Goal: Transaction & Acquisition: Purchase product/service

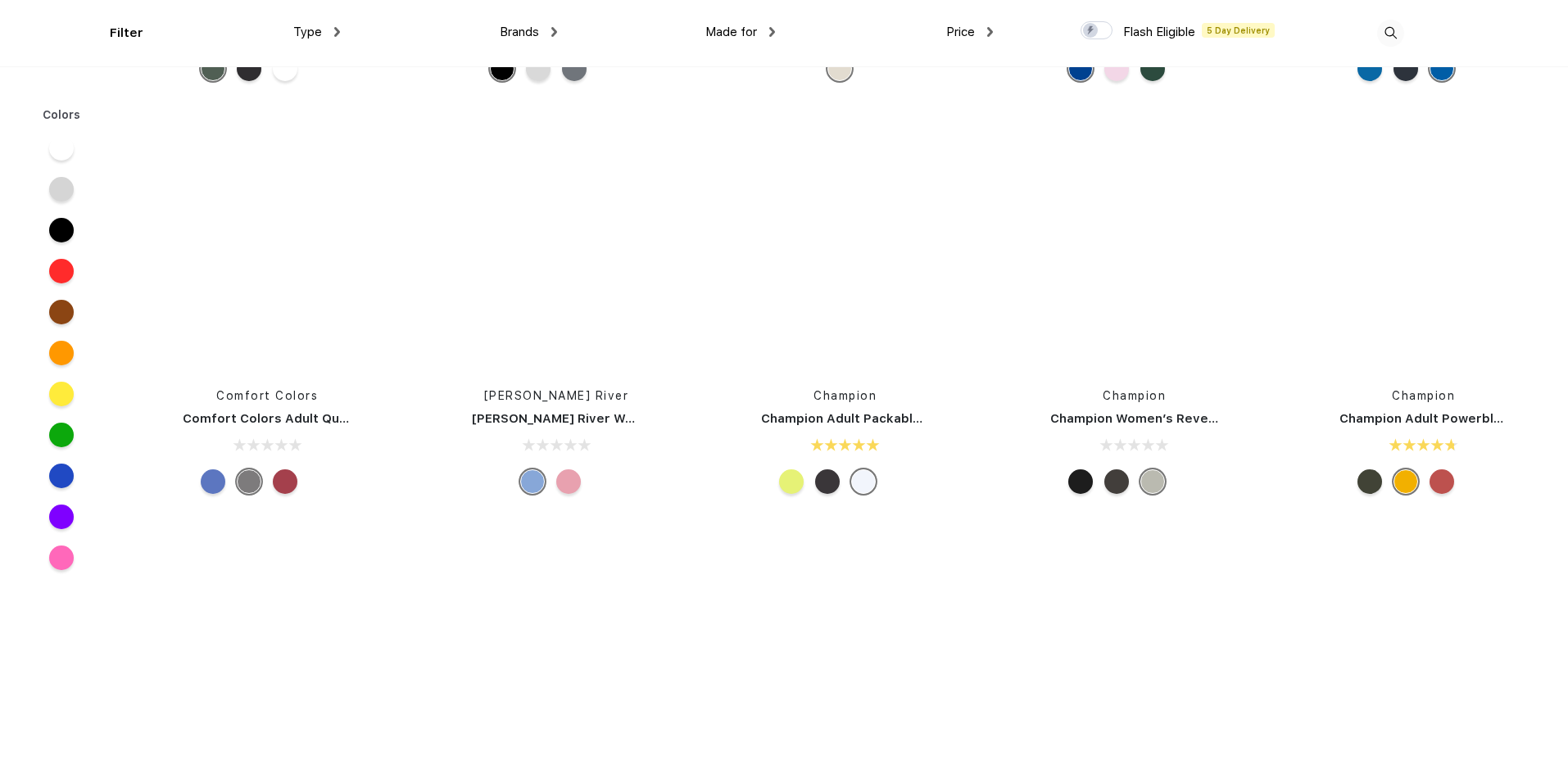
scroll to position [24543, 0]
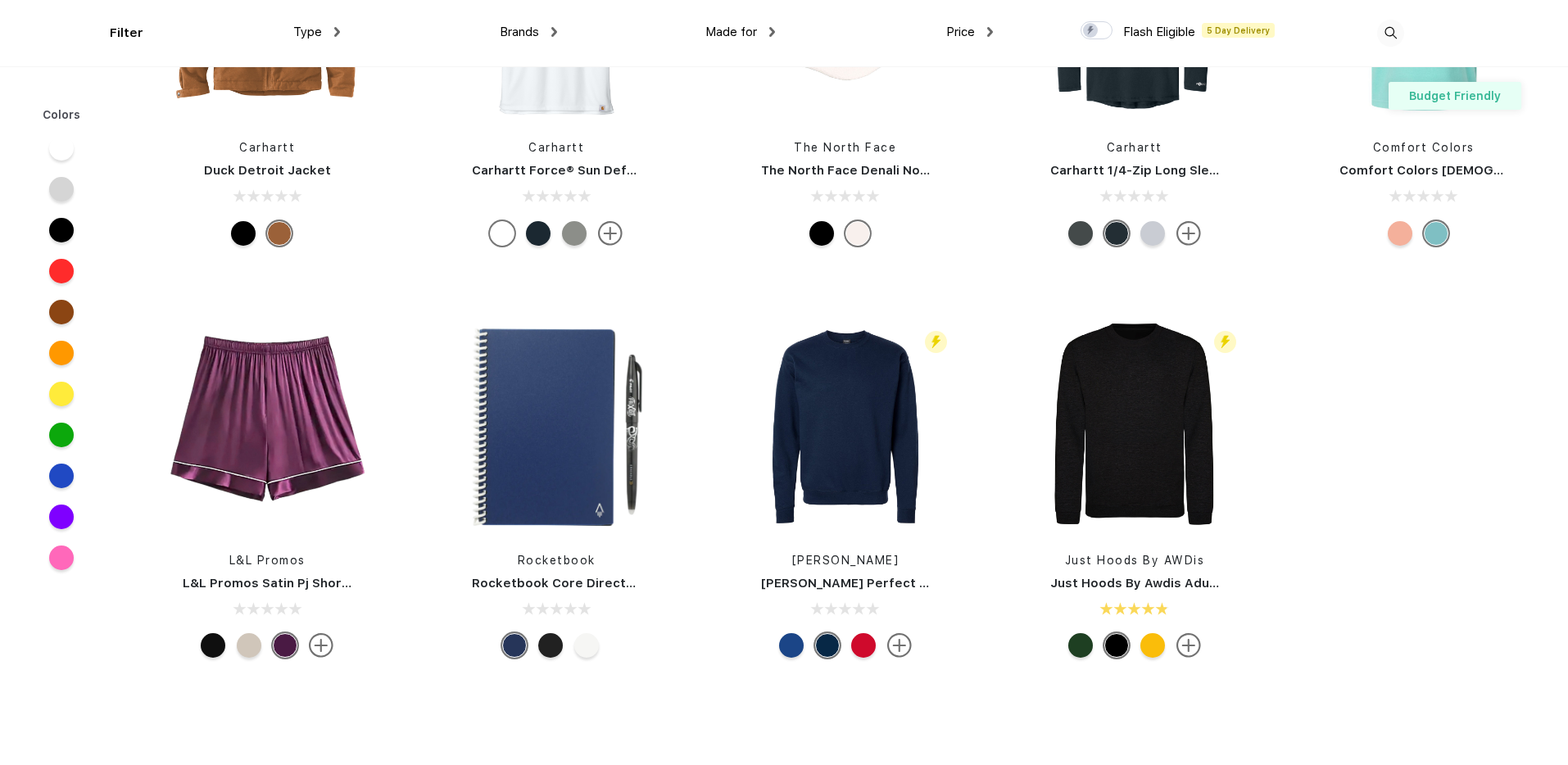
click at [756, 28] on span "Made for" at bounding box center [731, 32] width 52 height 15
click at [746, 25] on span "Made for" at bounding box center [731, 32] width 52 height 15
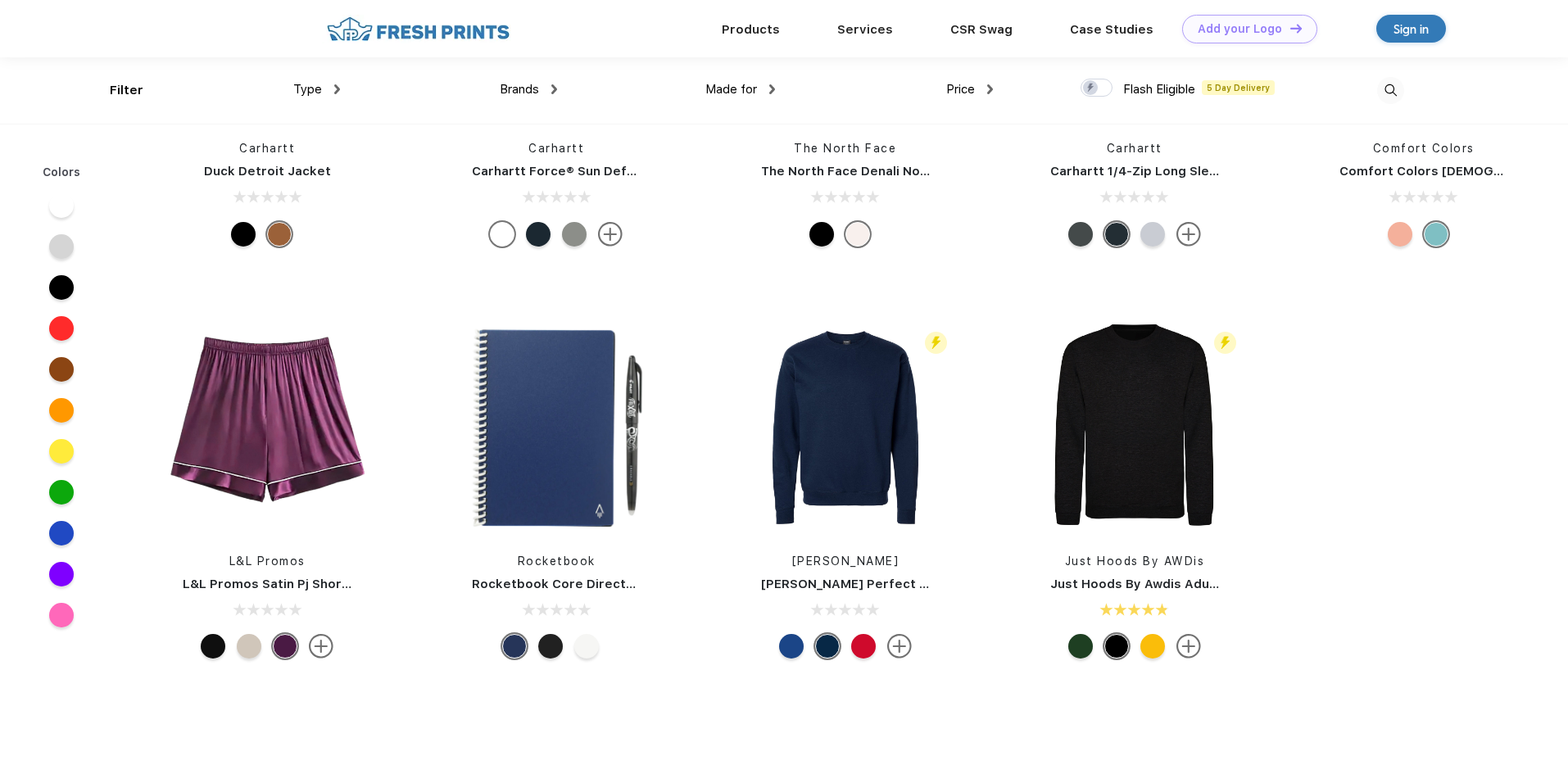
scroll to position [24252, 0]
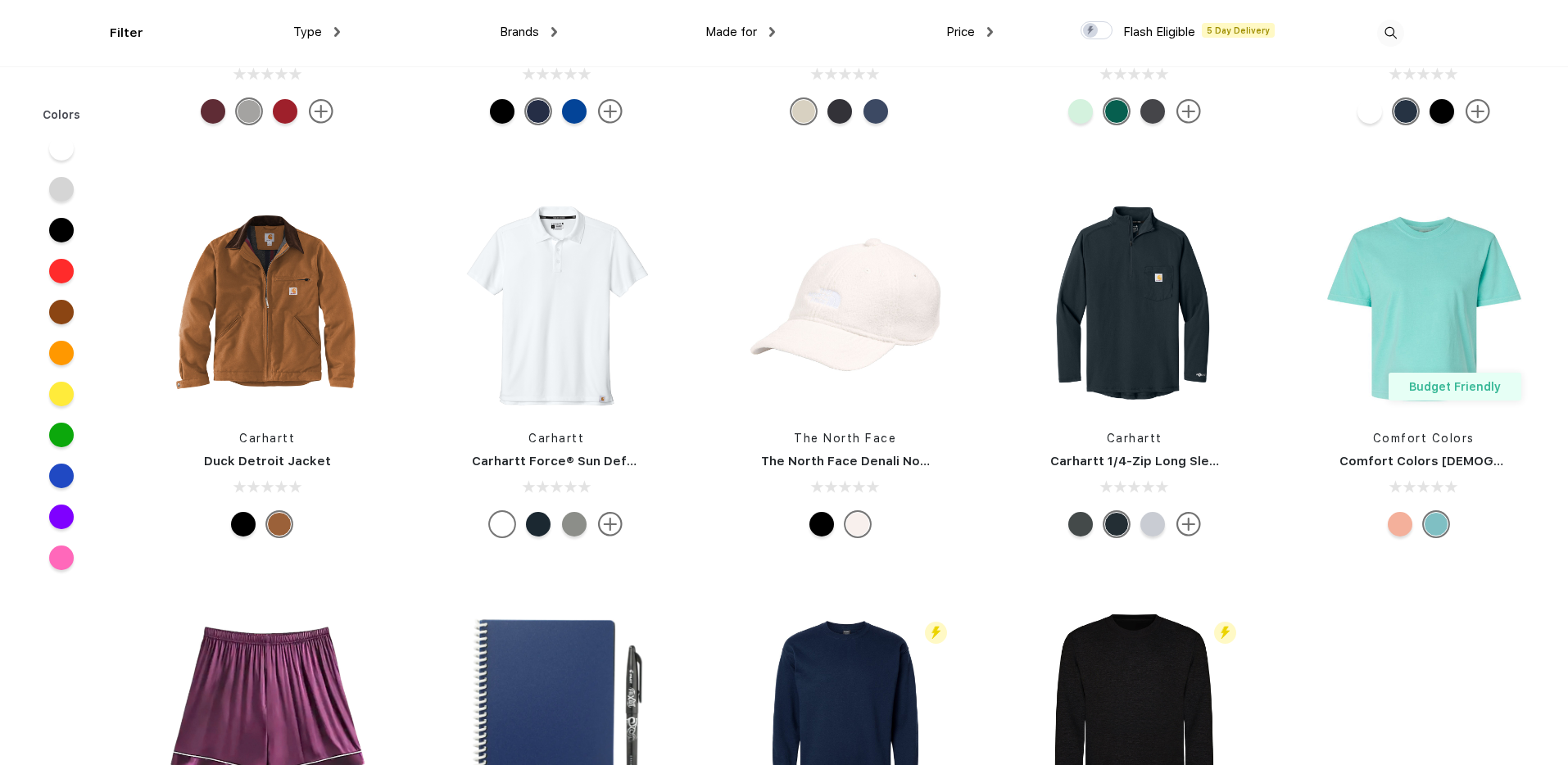
click at [772, 30] on img at bounding box center [772, 32] width 6 height 10
click at [763, 85] on div "Unisex" at bounding box center [758, 86] width 181 height 30
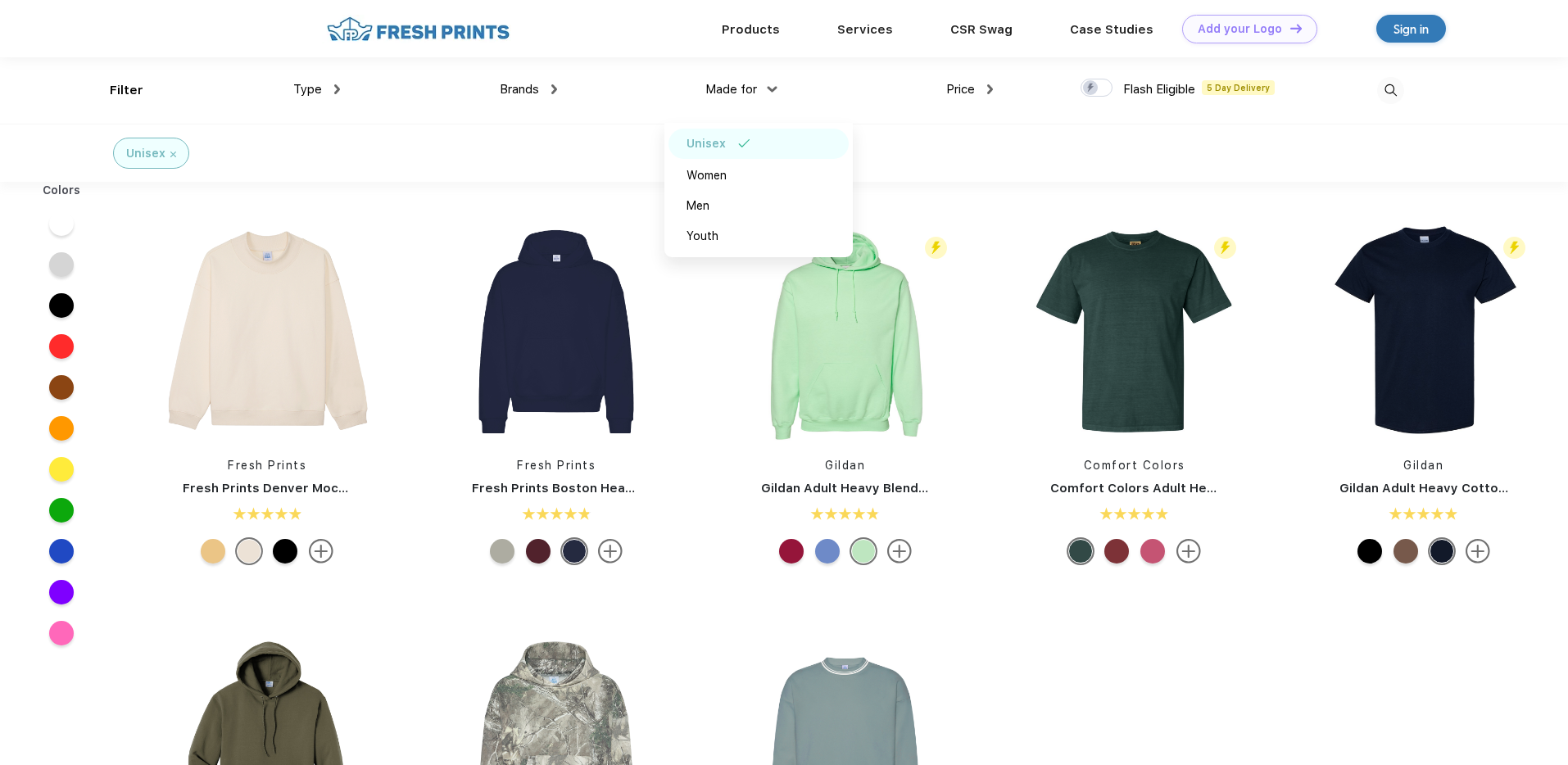
click at [336, 91] on img at bounding box center [337, 90] width 6 height 10
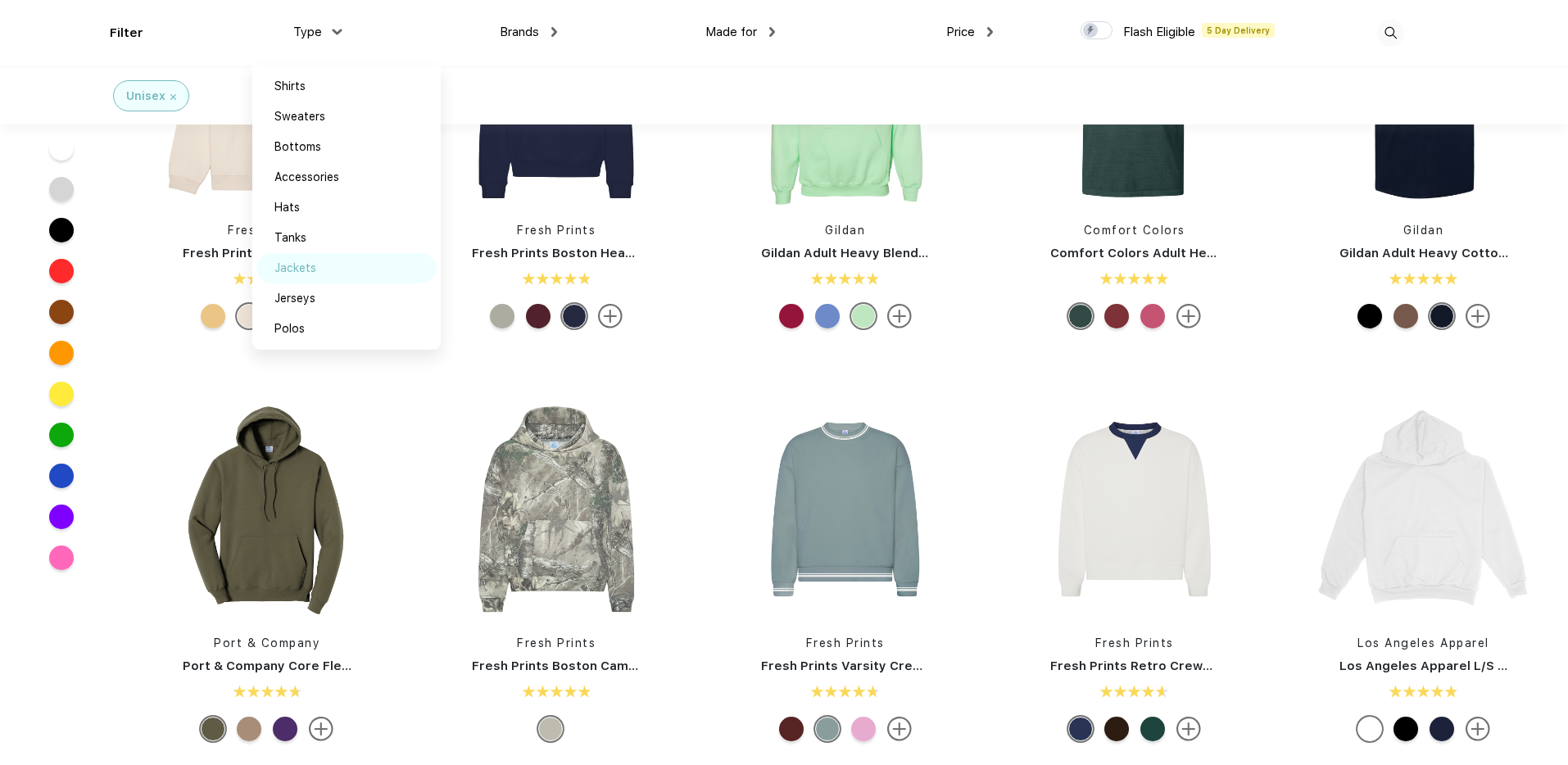
scroll to position [127, 0]
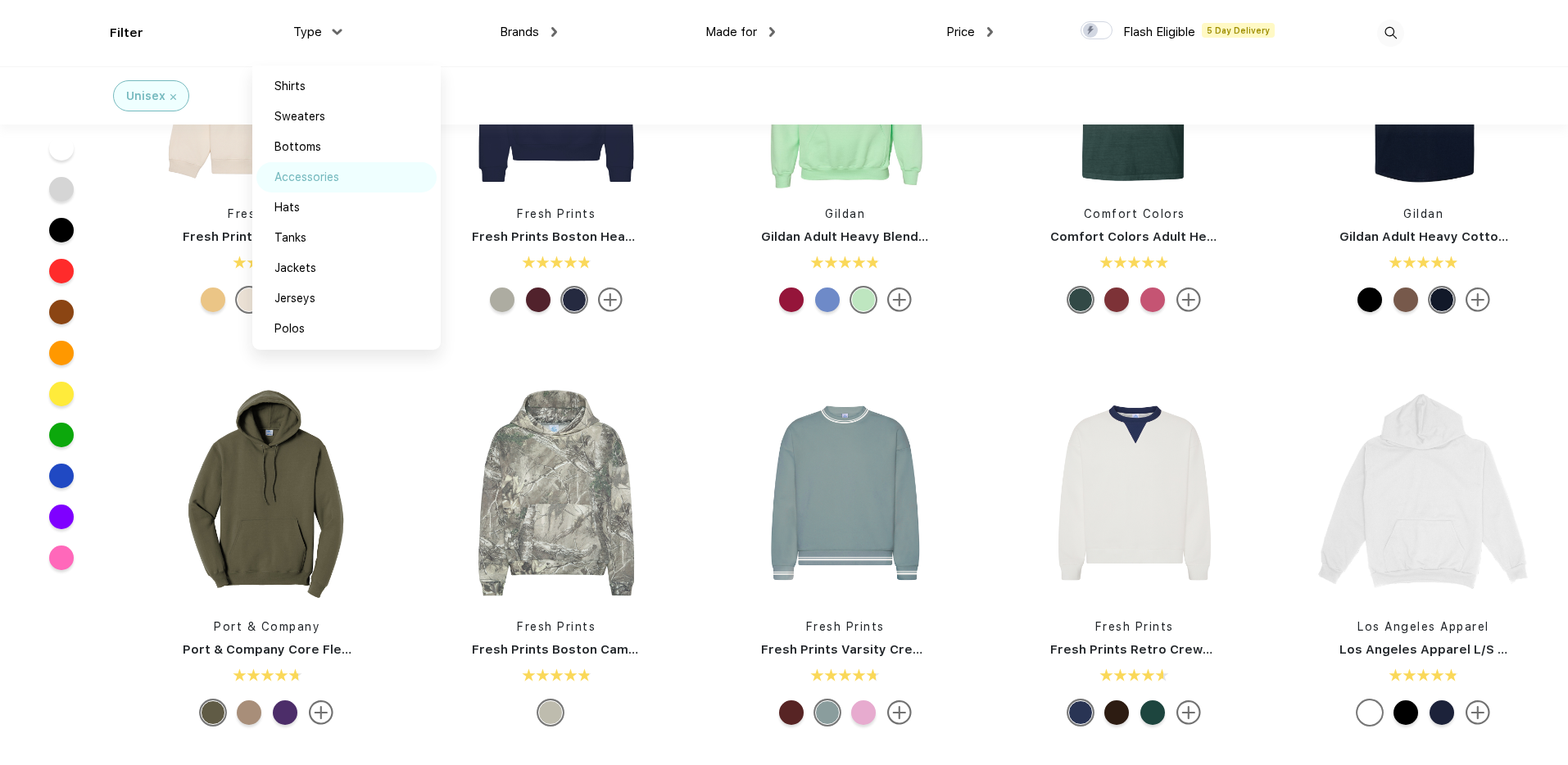
click at [327, 177] on div "Accessories" at bounding box center [306, 177] width 65 height 17
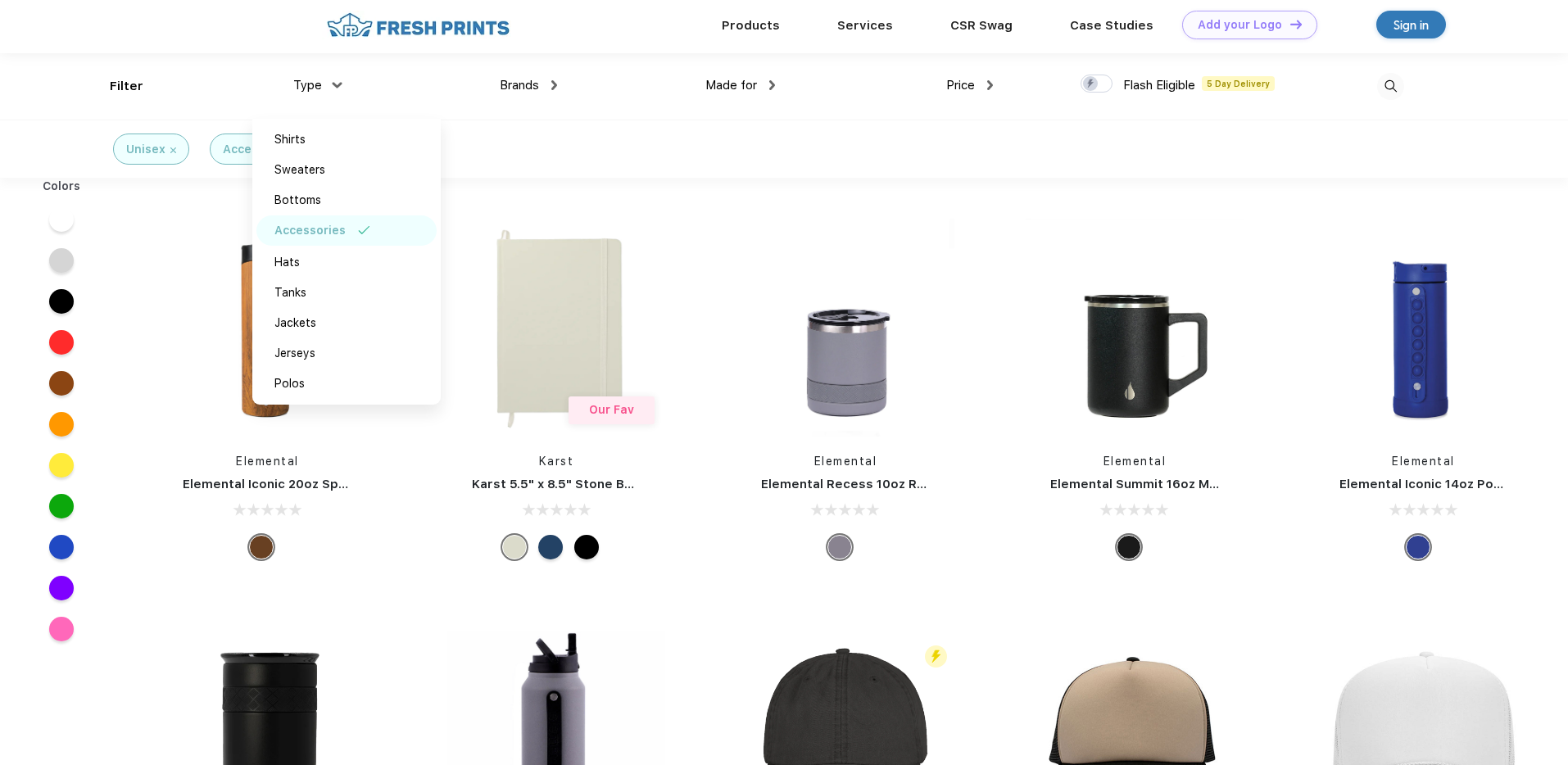
scroll to position [7, 0]
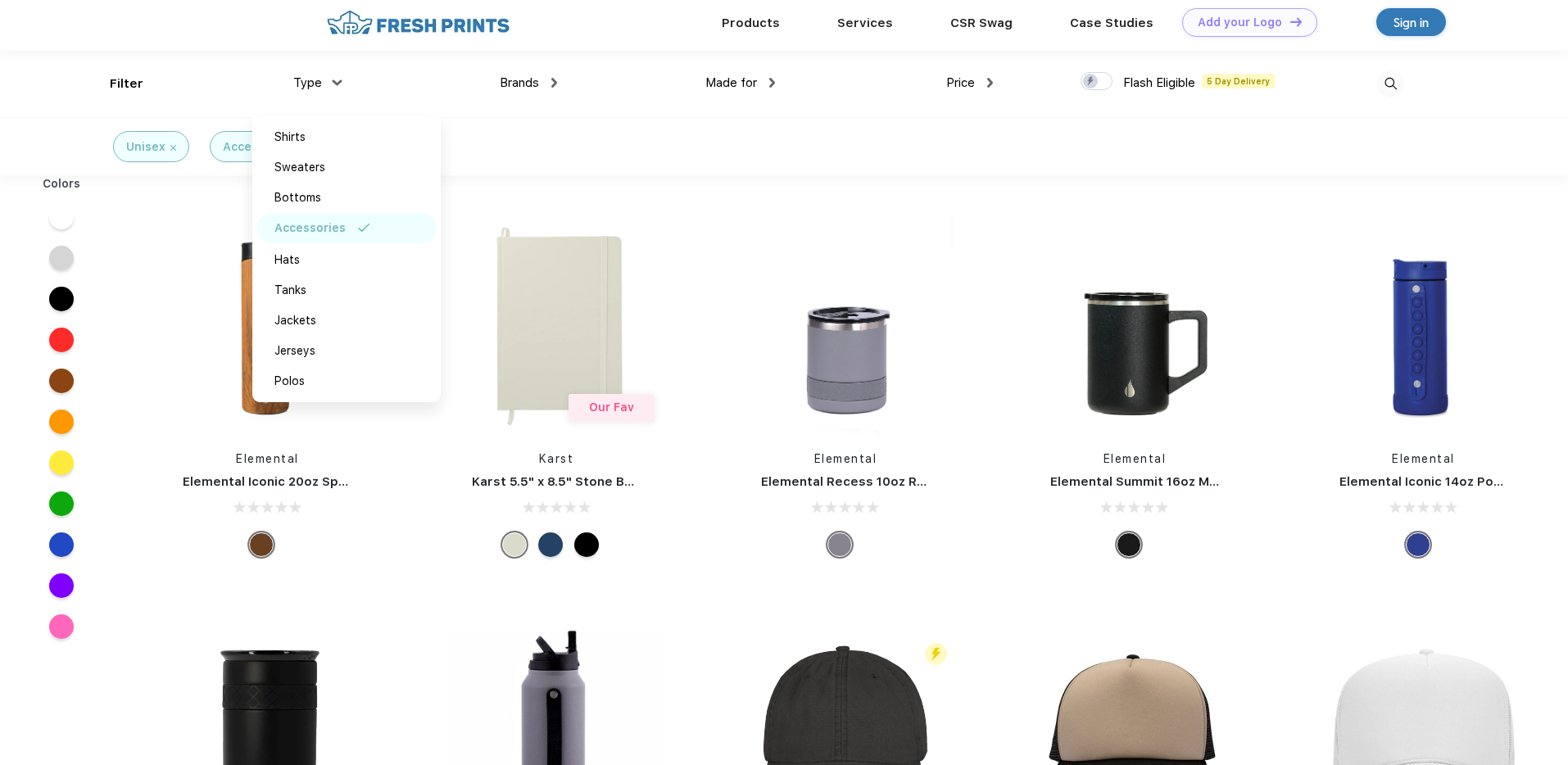
click at [450, 98] on div "Brands Most Popular Brands Moleskine Hydroflask Marine Layer S'well Vineyard Vi…" at bounding box center [449, 84] width 217 height 67
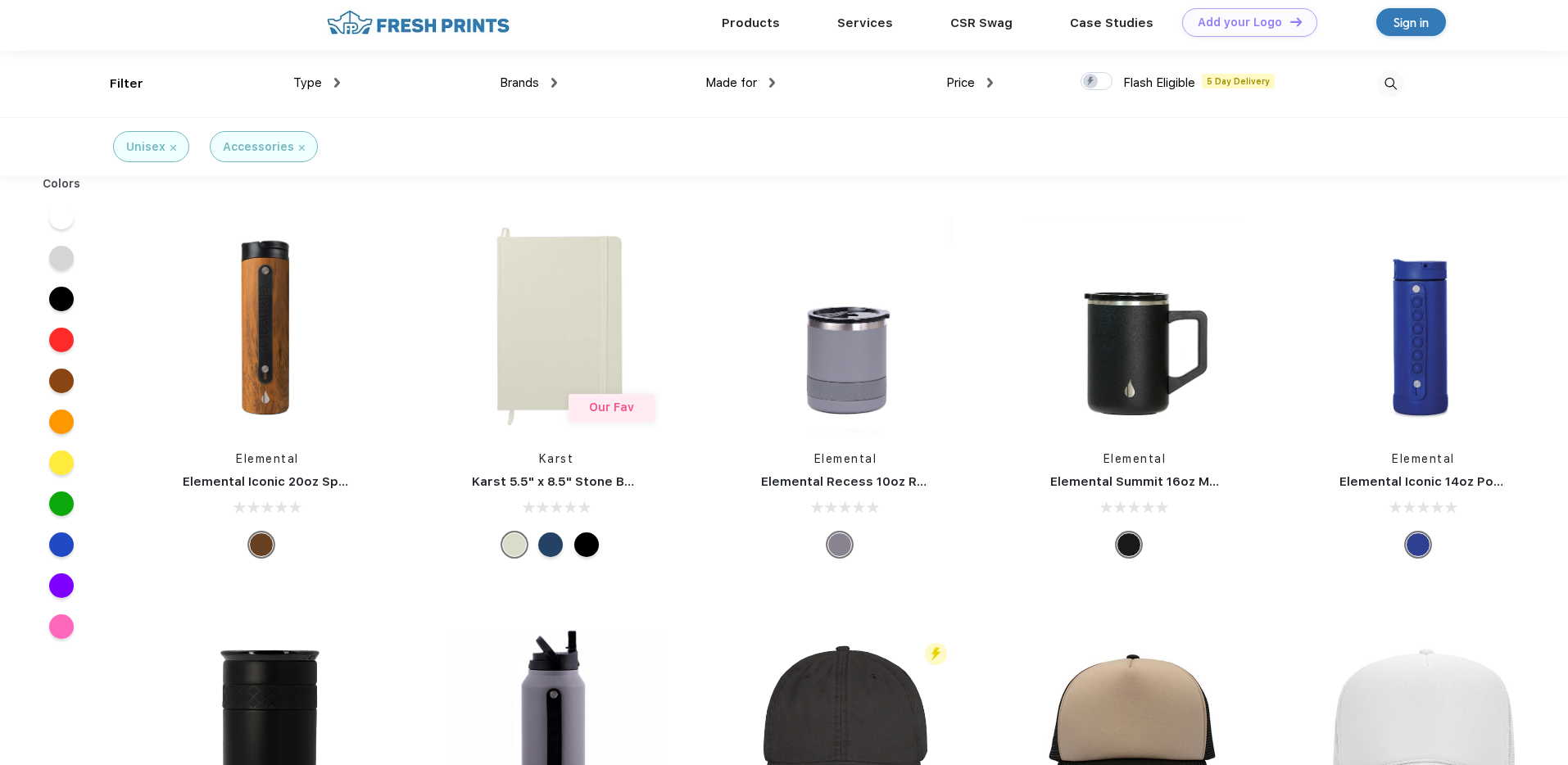
click at [475, 150] on div "Unisex Accessories" at bounding box center [784, 146] width 1568 height 58
click at [549, 271] on img at bounding box center [556, 325] width 217 height 217
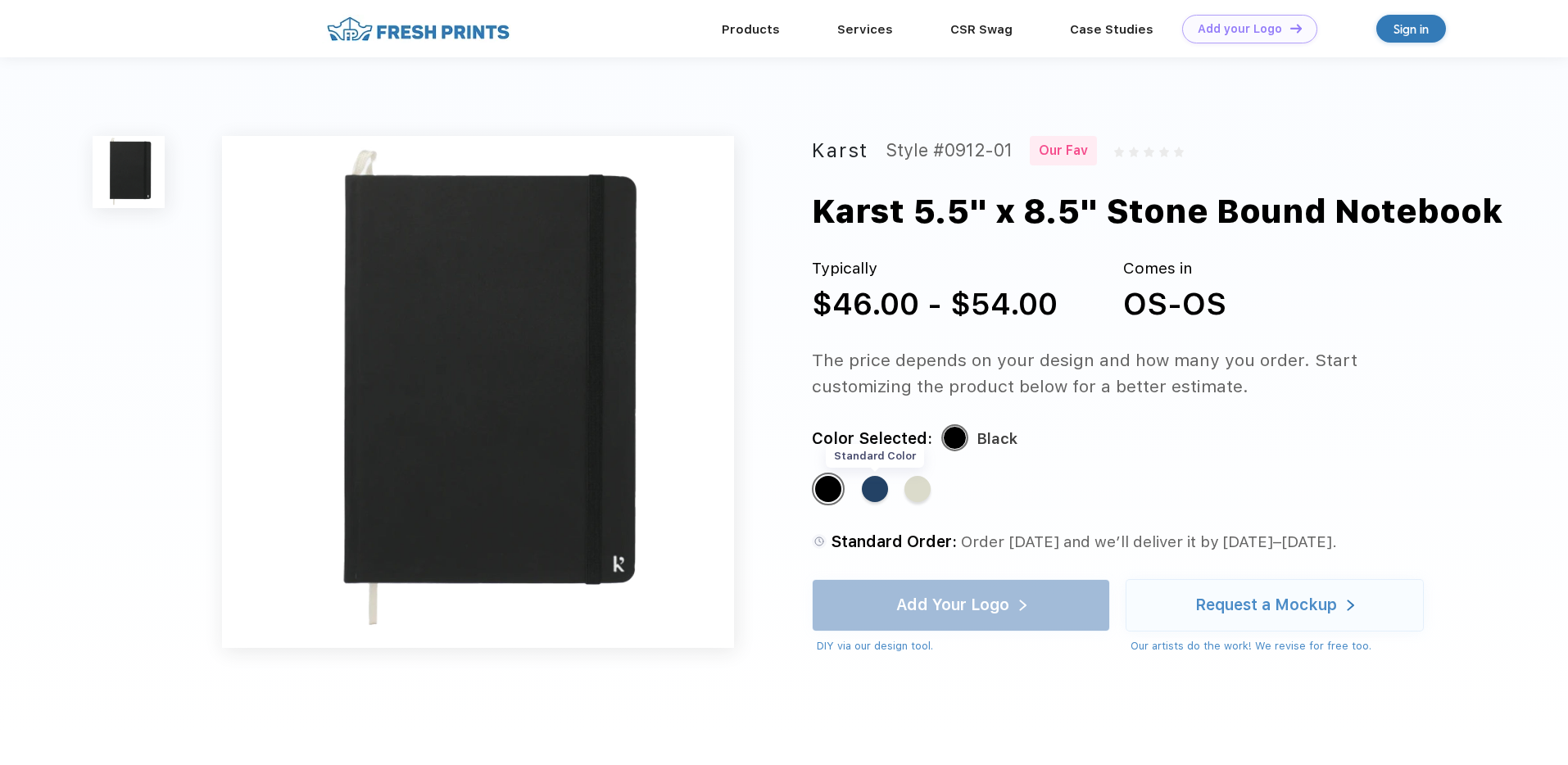
click at [872, 493] on div "Standard Color" at bounding box center [875, 489] width 26 height 26
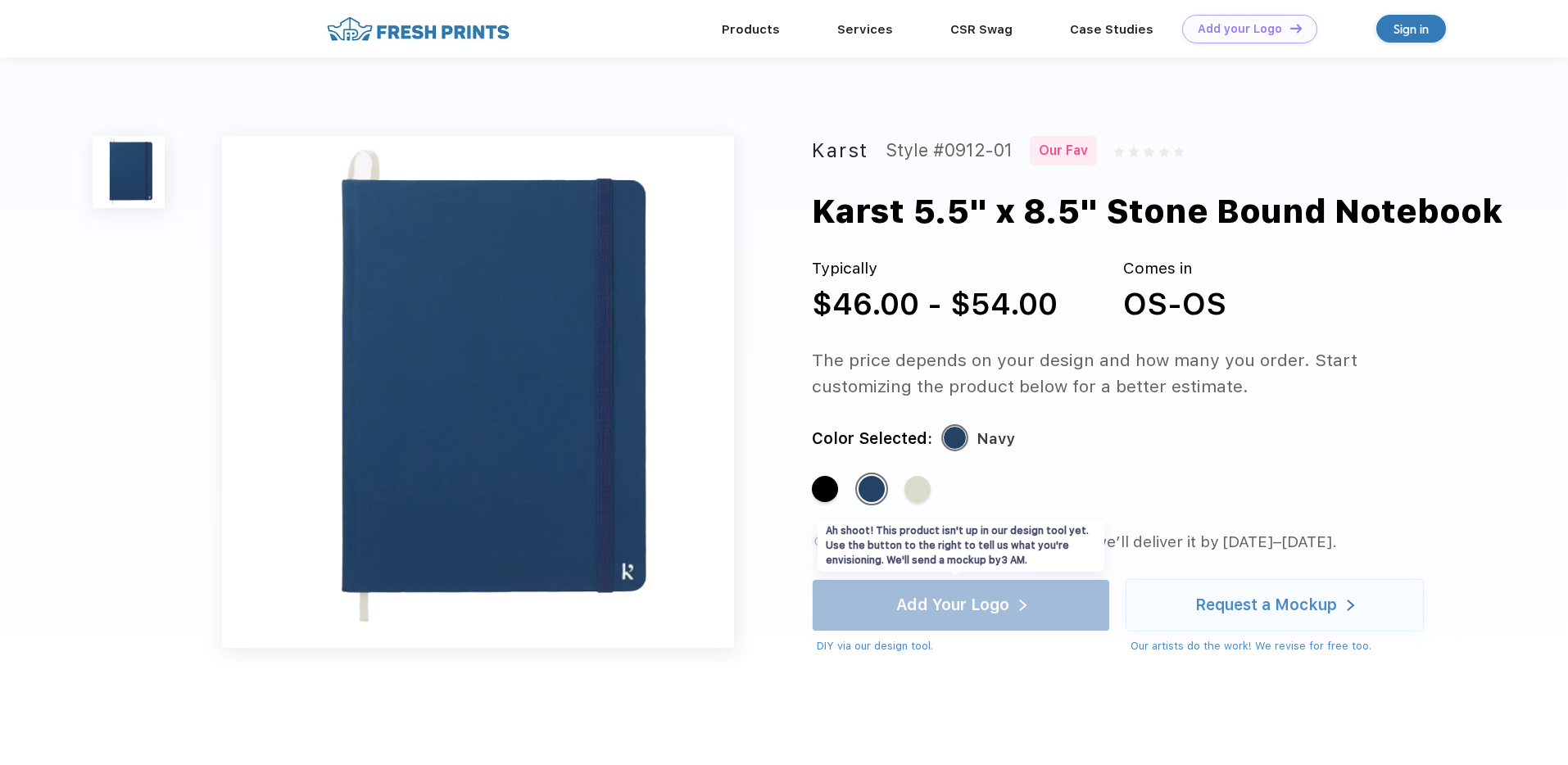
click at [1037, 620] on div "Add Your Logo DIY via our design tool. Ah shoot! This product isn't up in our d…" at bounding box center [961, 617] width 298 height 76
click at [1173, 593] on div "Request a Mockup" at bounding box center [1274, 605] width 298 height 53
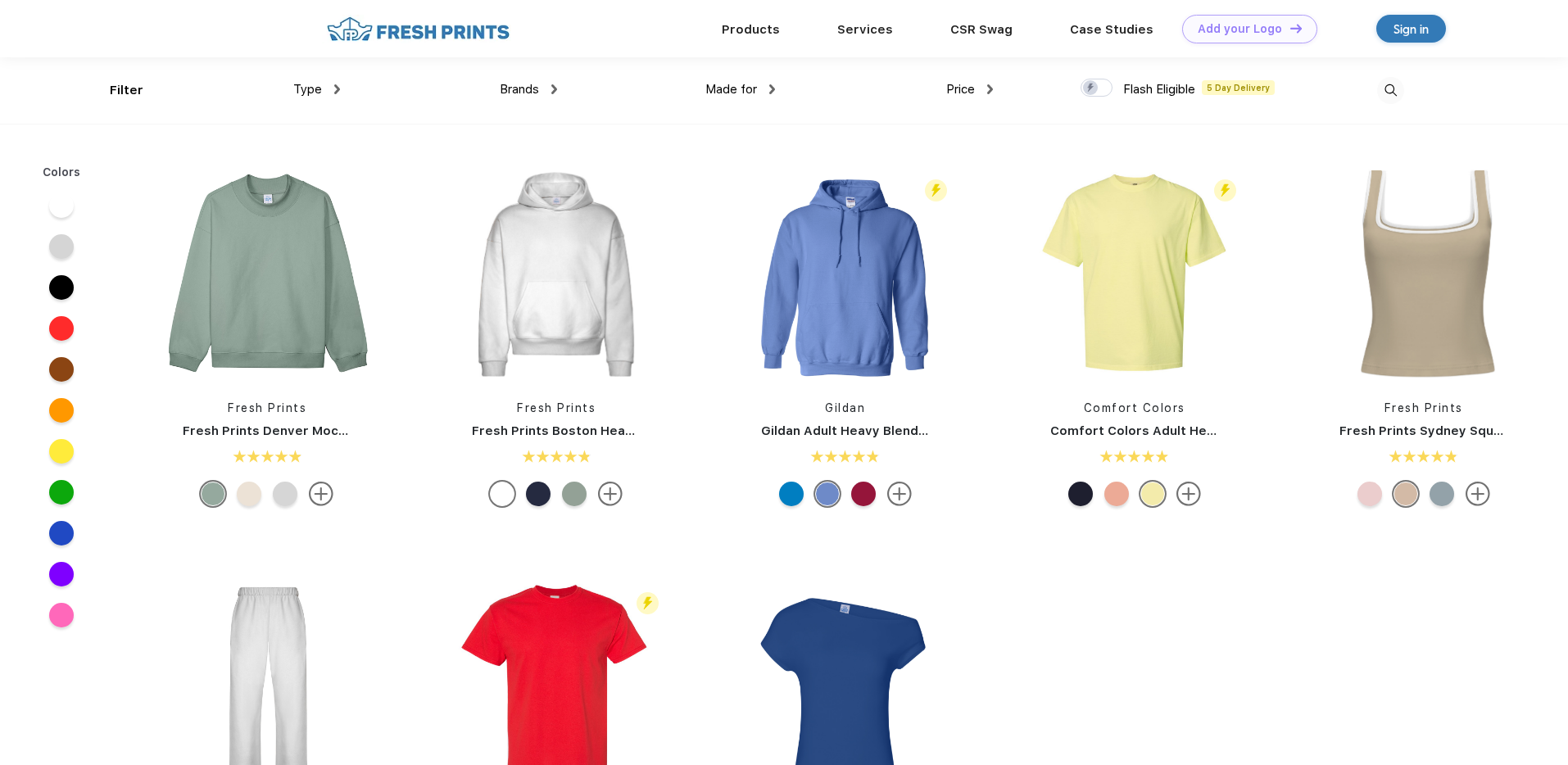
click at [333, 97] on div "Type" at bounding box center [316, 89] width 47 height 19
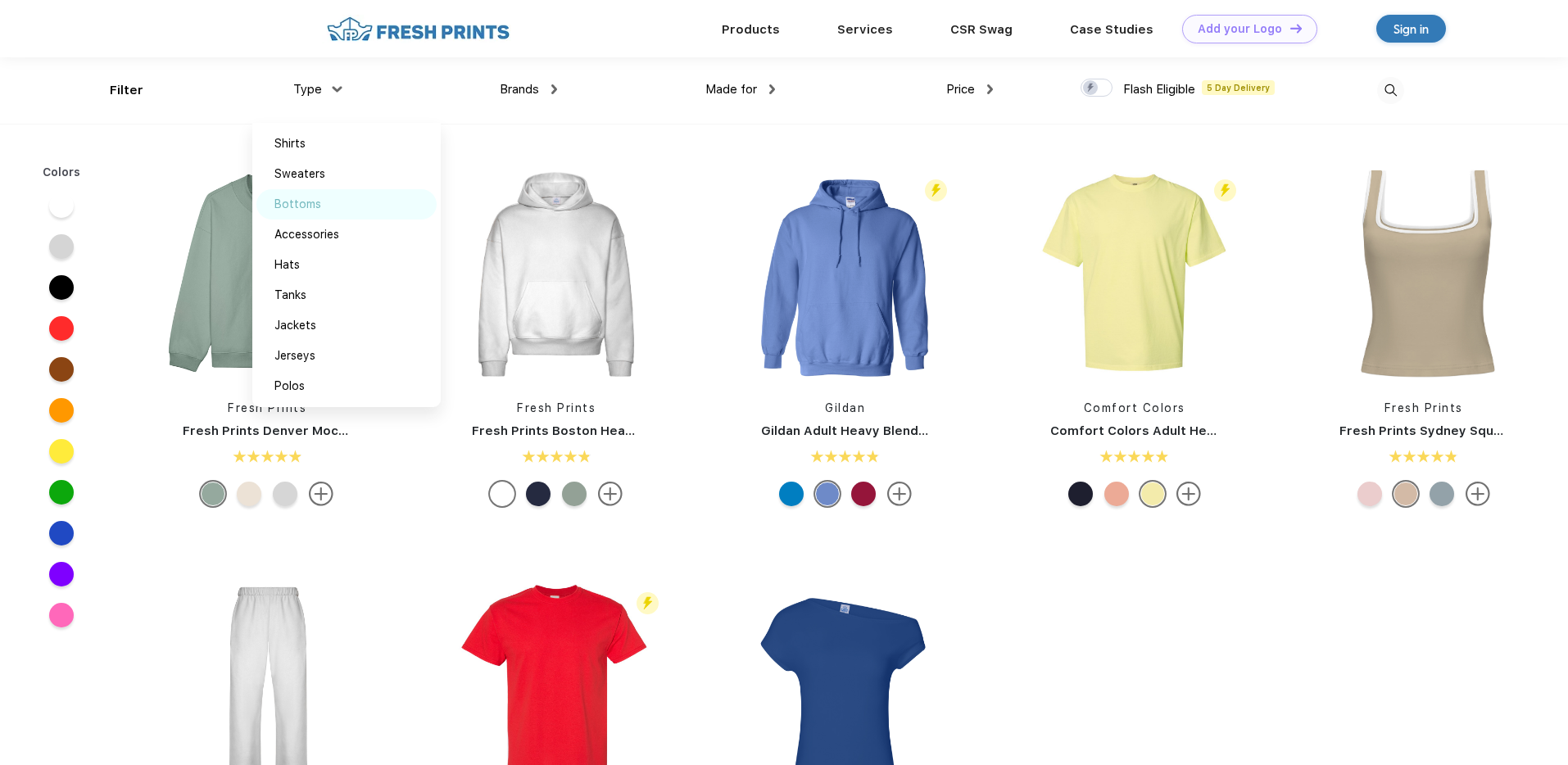
scroll to position [1, 0]
click at [341, 236] on div "Accessories" at bounding box center [346, 233] width 181 height 30
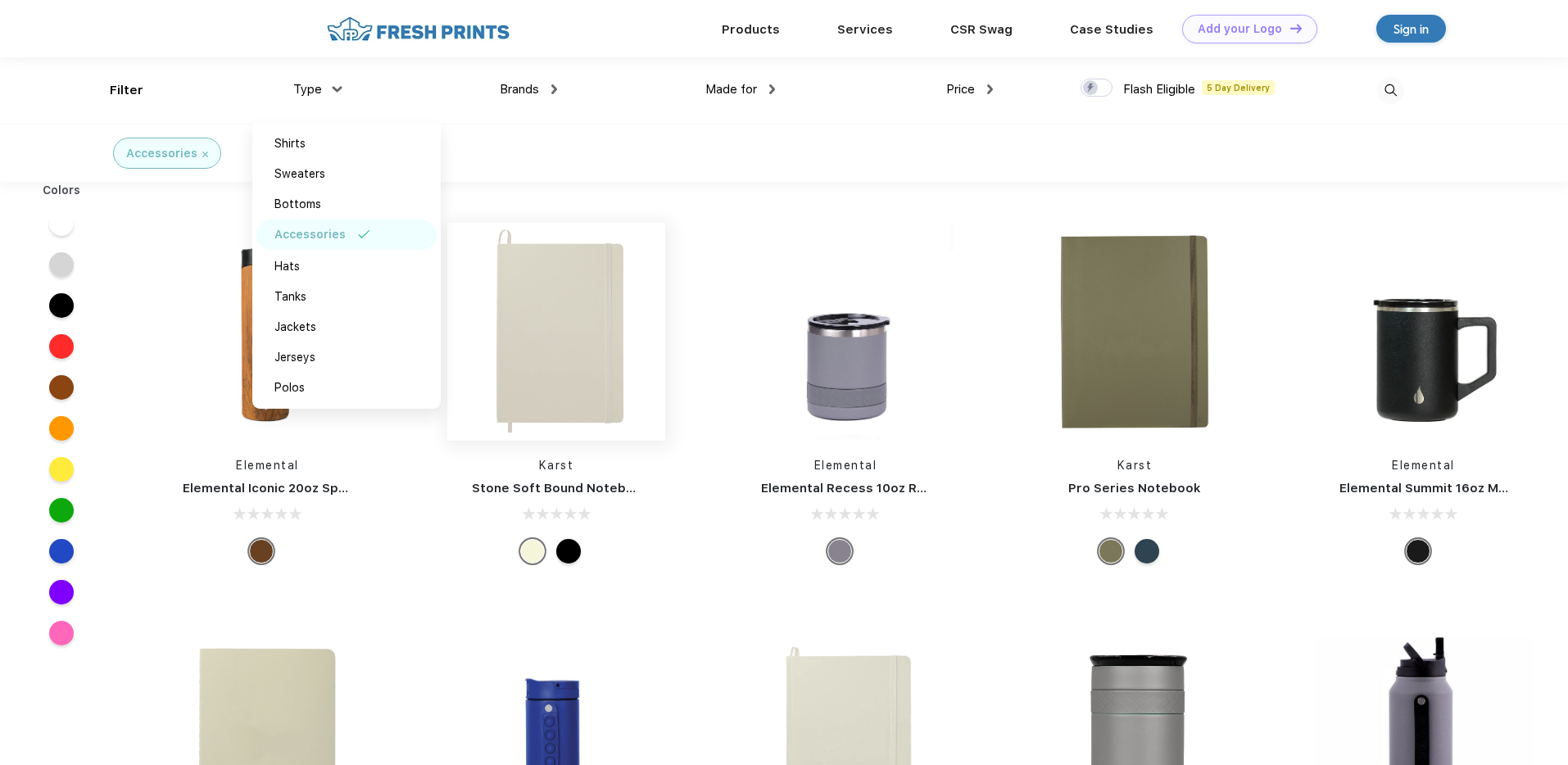
click at [578, 306] on img at bounding box center [556, 331] width 217 height 217
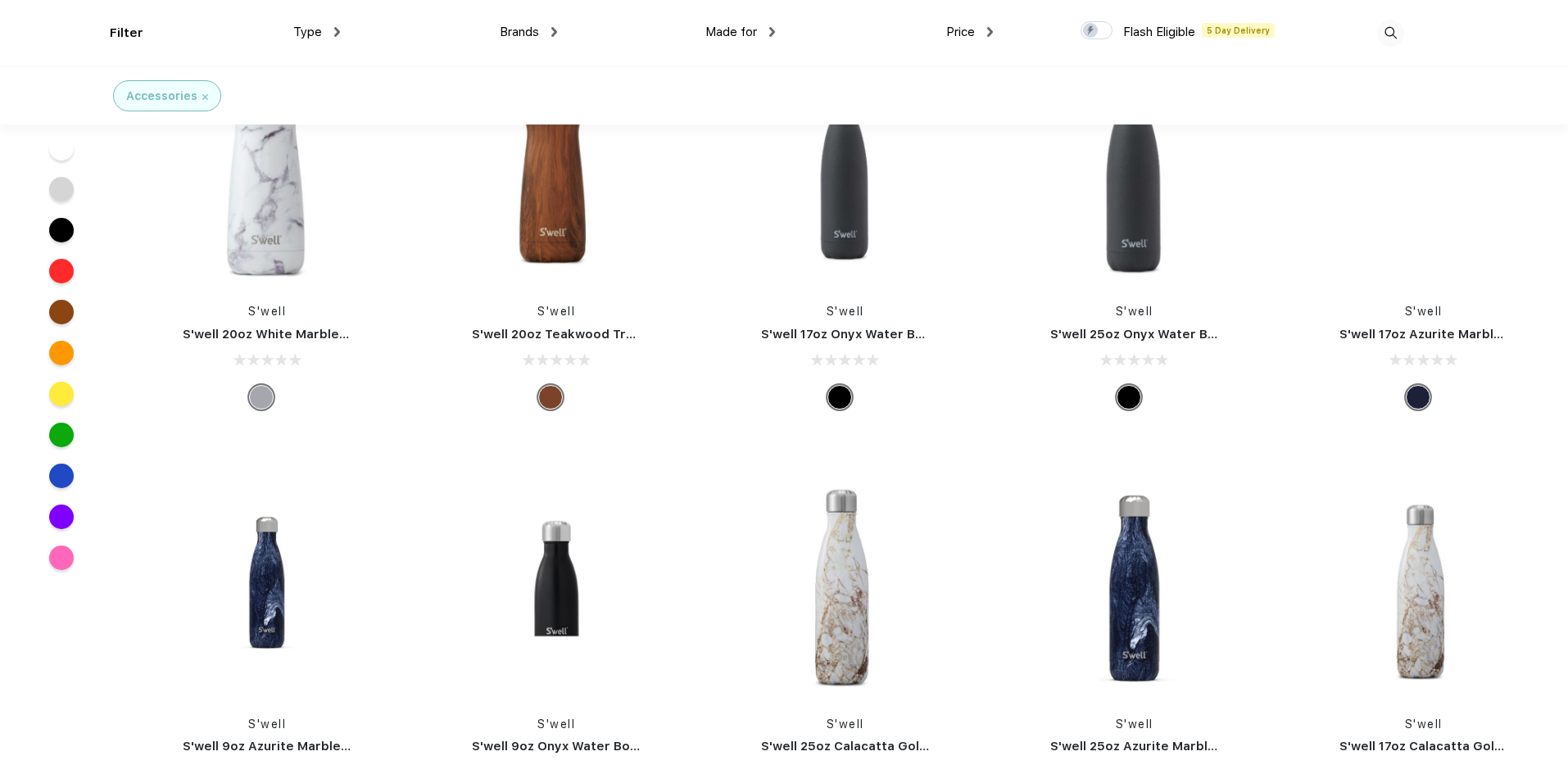
scroll to position [19434, 0]
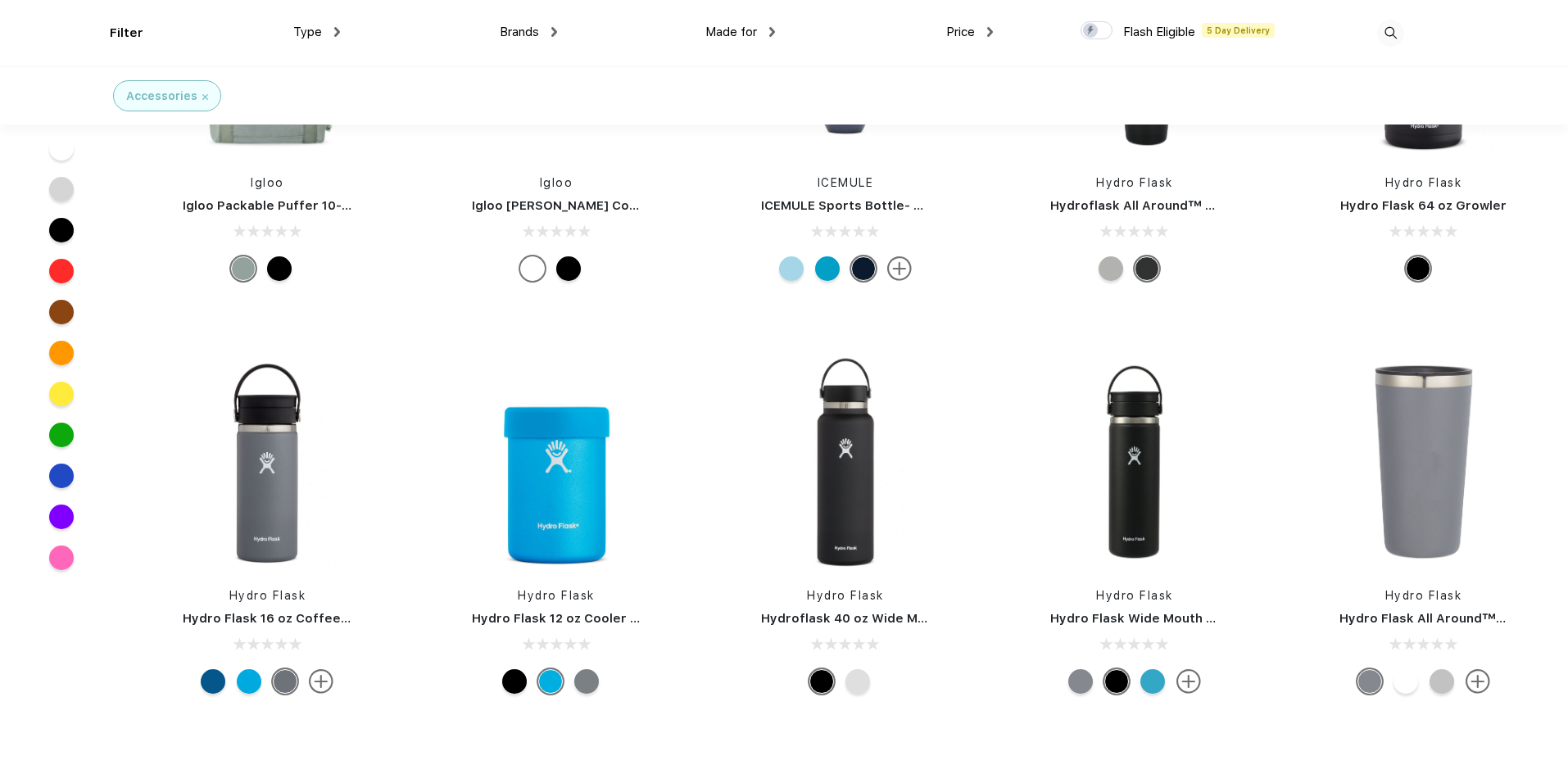
click at [1009, 45] on div "Filter Type Shirts Sweaters Bottoms Accessories Hats Tanks Jackets Jerseys Polo…" at bounding box center [757, 33] width 1295 height 67
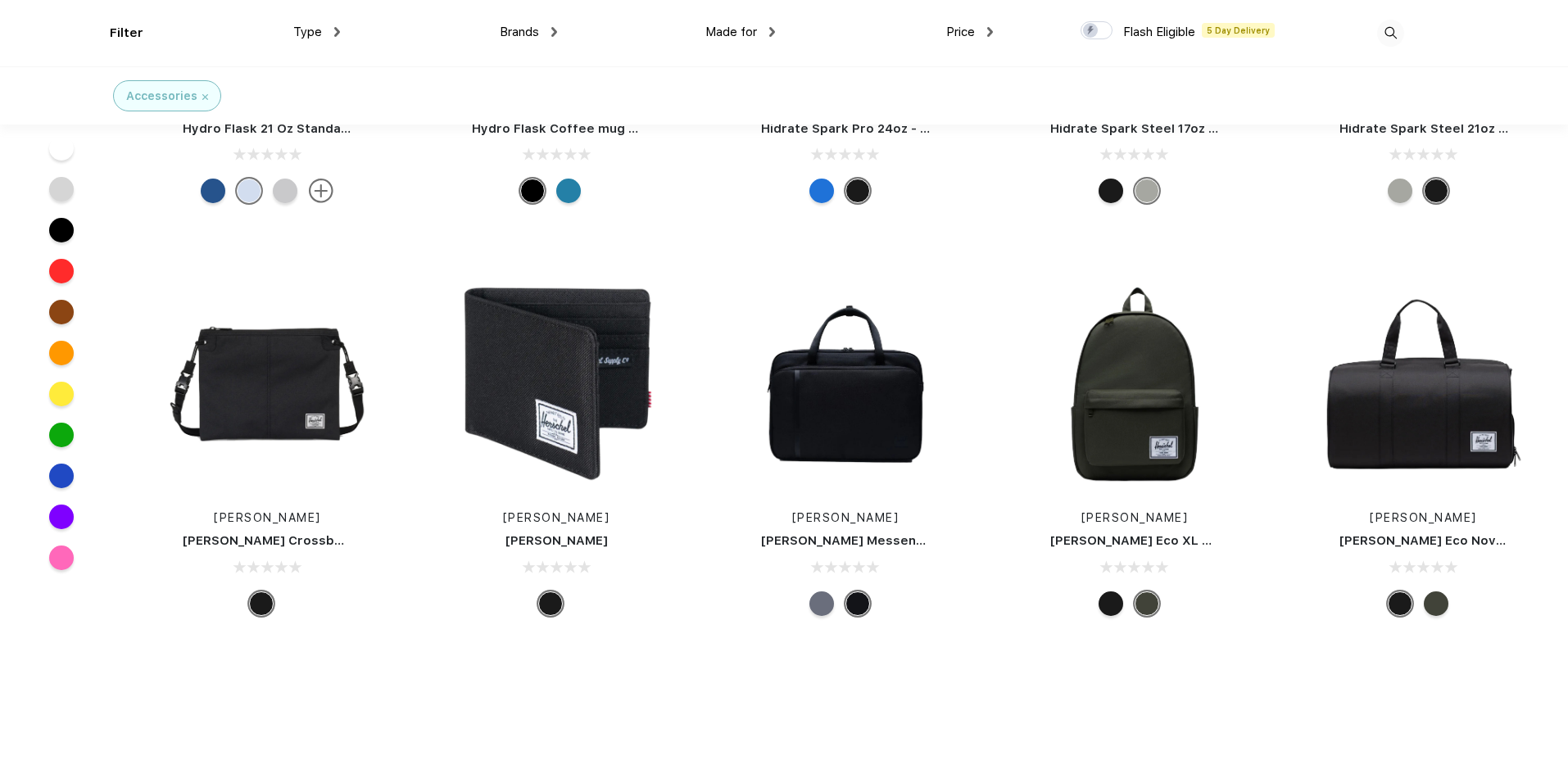
click at [987, 32] on img at bounding box center [990, 32] width 6 height 10
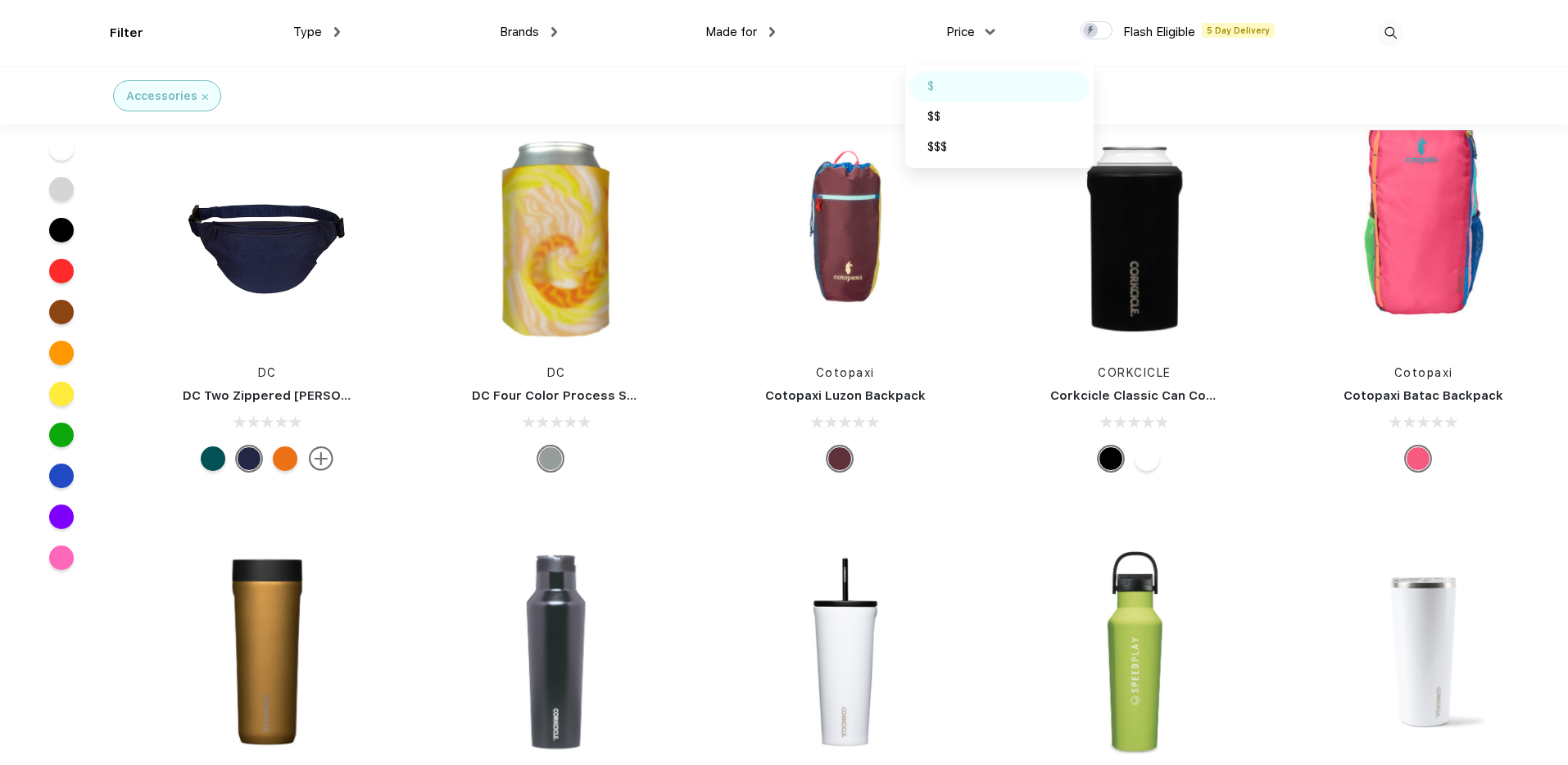
scroll to position [34311, 0]
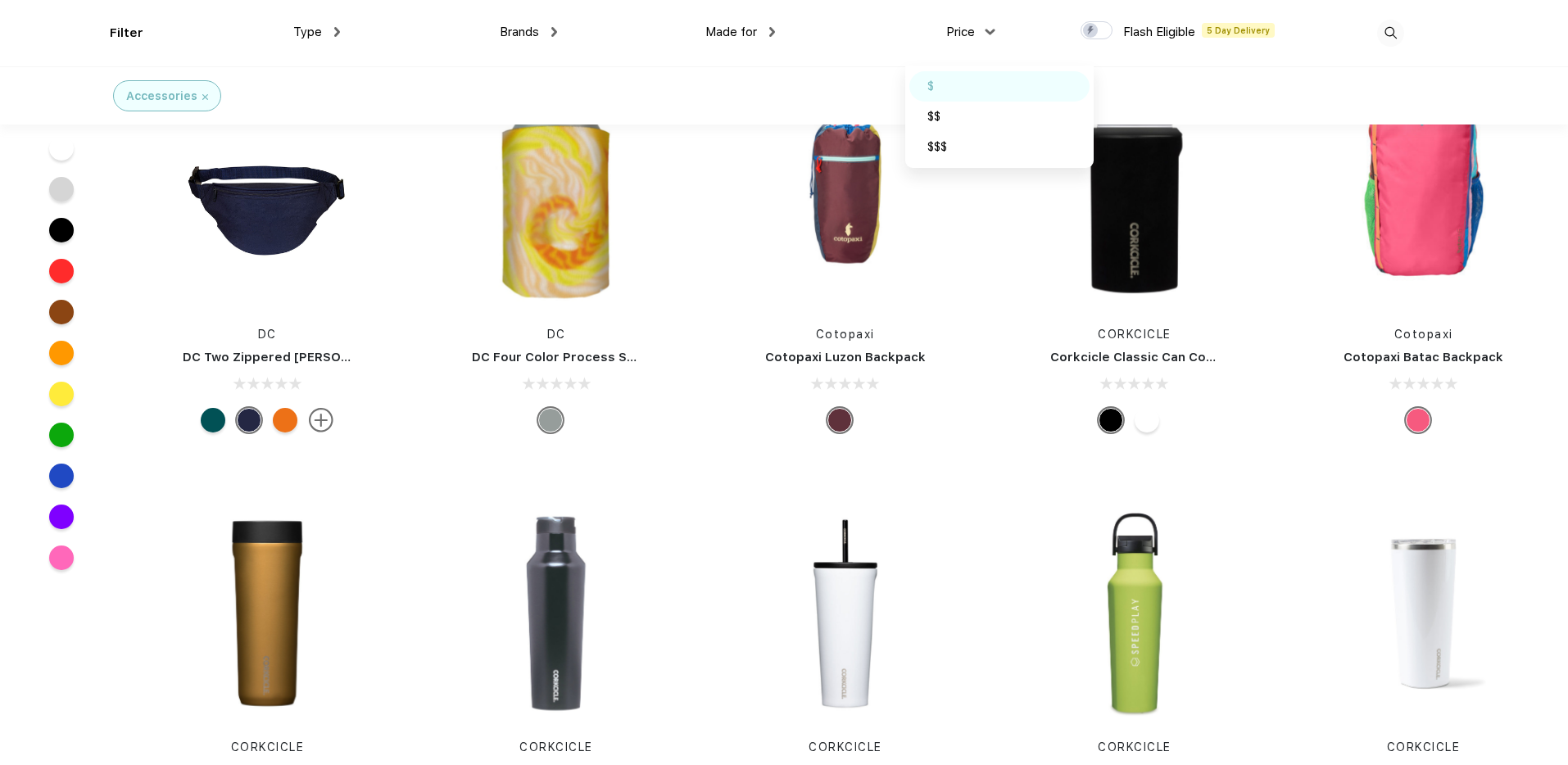
click at [979, 84] on div "$" at bounding box center [999, 86] width 181 height 30
